Goal: Transaction & Acquisition: Purchase product/service

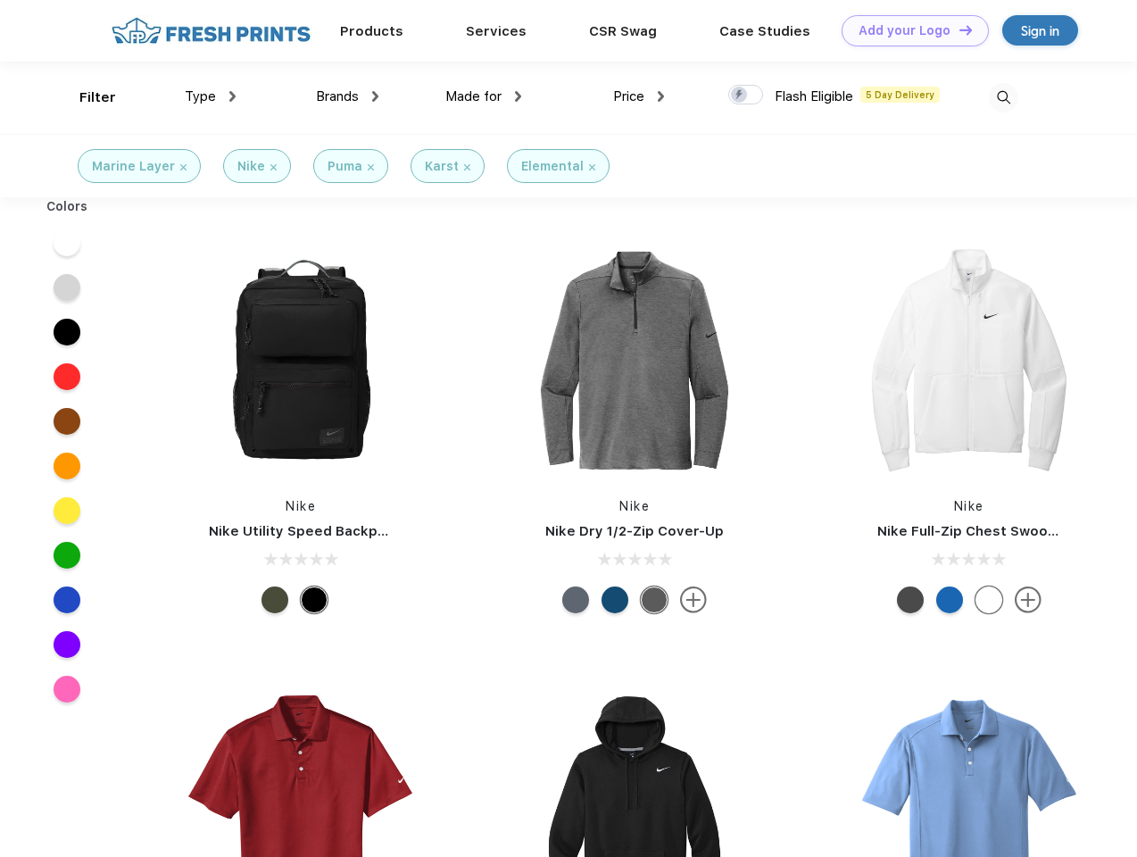
click at [908, 30] on link "Add your Logo Design Tool" at bounding box center [914, 30] width 147 height 31
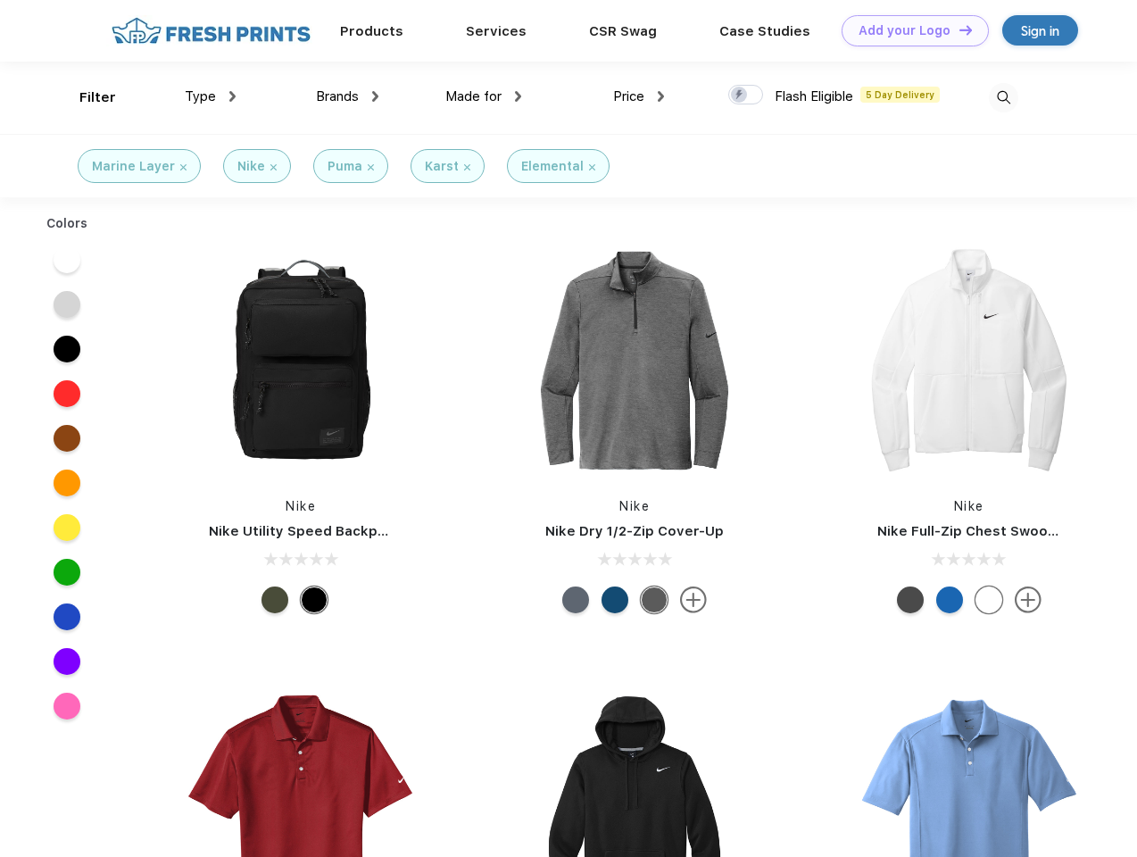
click at [0, 0] on div "Design Tool" at bounding box center [0, 0] width 0 height 0
click at [957, 29] on link "Add your Logo Design Tool" at bounding box center [914, 30] width 147 height 31
click at [86, 97] on div "Filter" at bounding box center [97, 97] width 37 height 21
click at [211, 96] on span "Type" at bounding box center [200, 96] width 31 height 16
click at [347, 96] on span "Brands" at bounding box center [337, 96] width 43 height 16
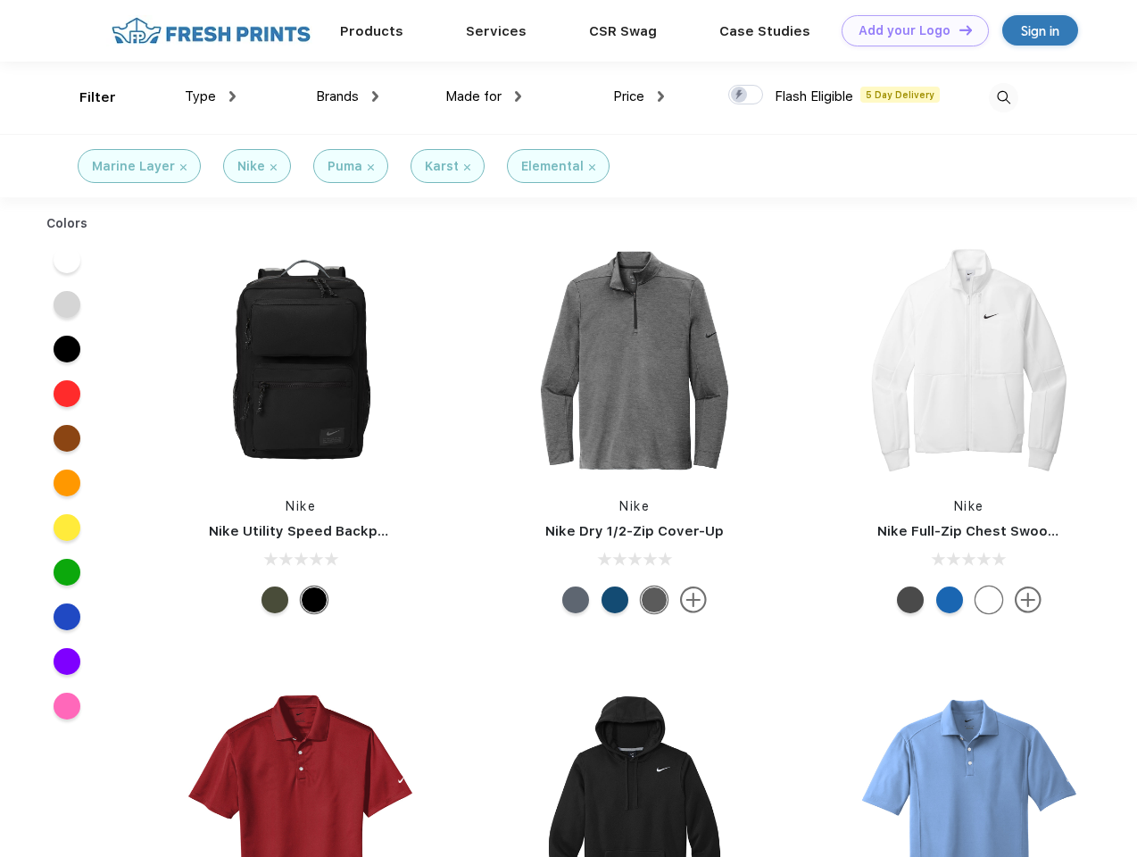
click at [484, 96] on span "Made for" at bounding box center [473, 96] width 56 height 16
click at [639, 96] on span "Price" at bounding box center [628, 96] width 31 height 16
click at [746, 95] on div at bounding box center [745, 95] width 35 height 20
click at [740, 95] on input "checkbox" at bounding box center [734, 90] width 12 height 12
click at [1003, 97] on img at bounding box center [1003, 97] width 29 height 29
